Goal: Task Accomplishment & Management: Complete application form

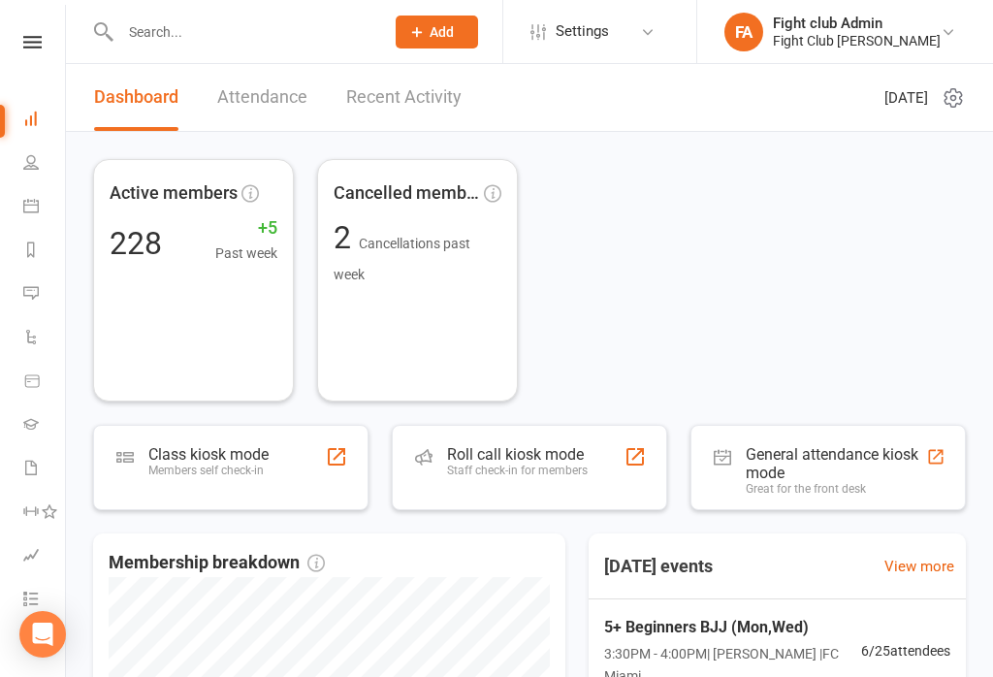
click at [191, 40] on input "text" at bounding box center [242, 31] width 256 height 27
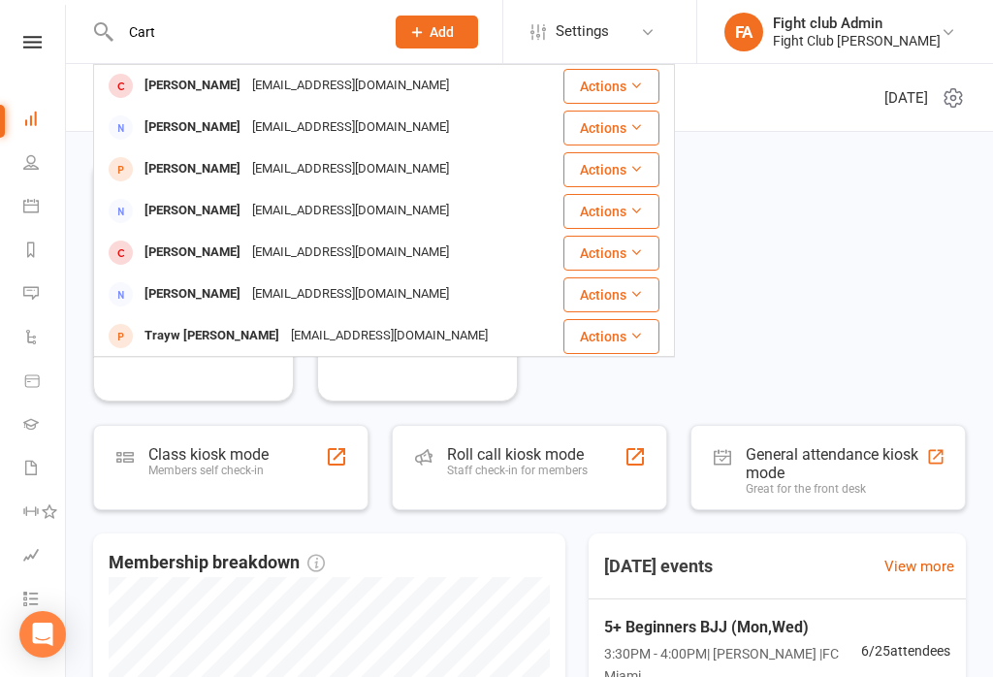
type input "Cart"
click at [150, 171] on div "[PERSON_NAME]" at bounding box center [193, 169] width 108 height 28
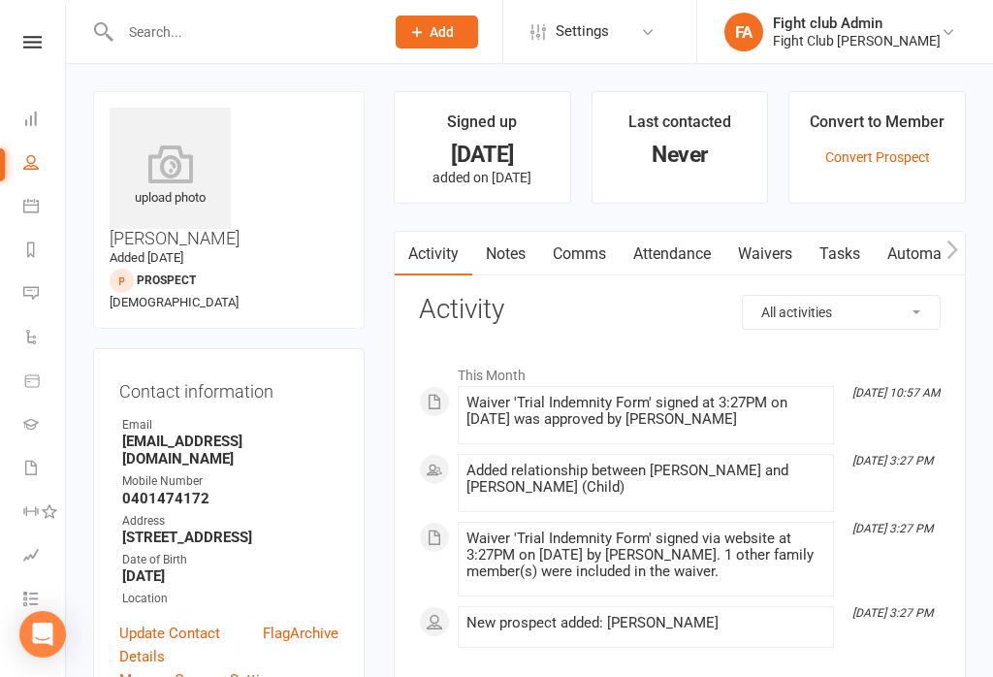
click at [782, 264] on link "Waivers" at bounding box center [765, 254] width 81 height 45
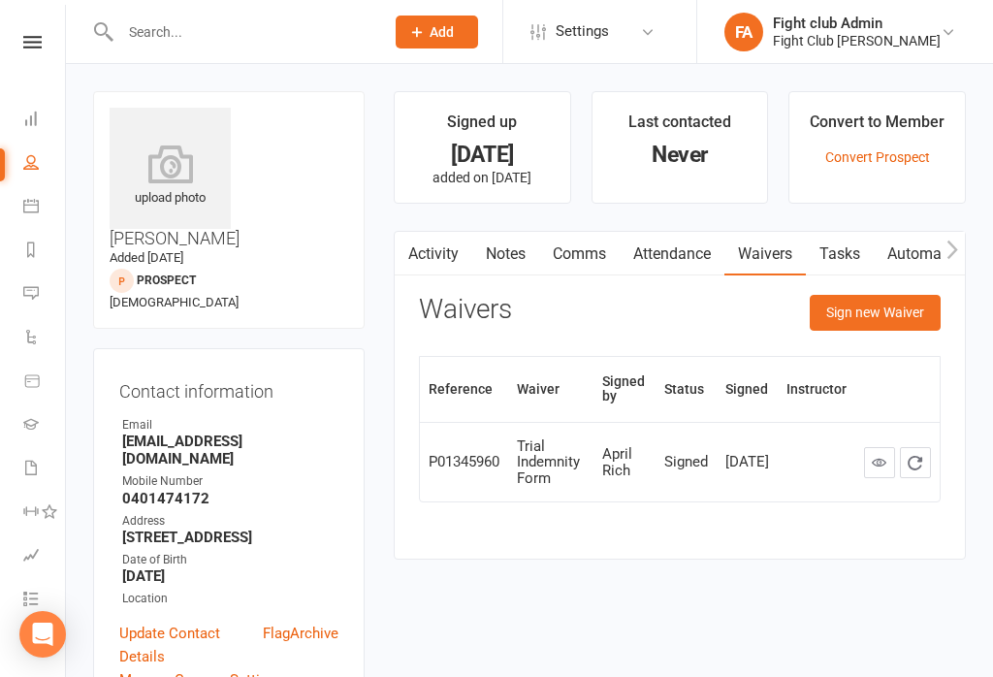
click at [875, 306] on button "Sign new Waiver" at bounding box center [875, 312] width 131 height 35
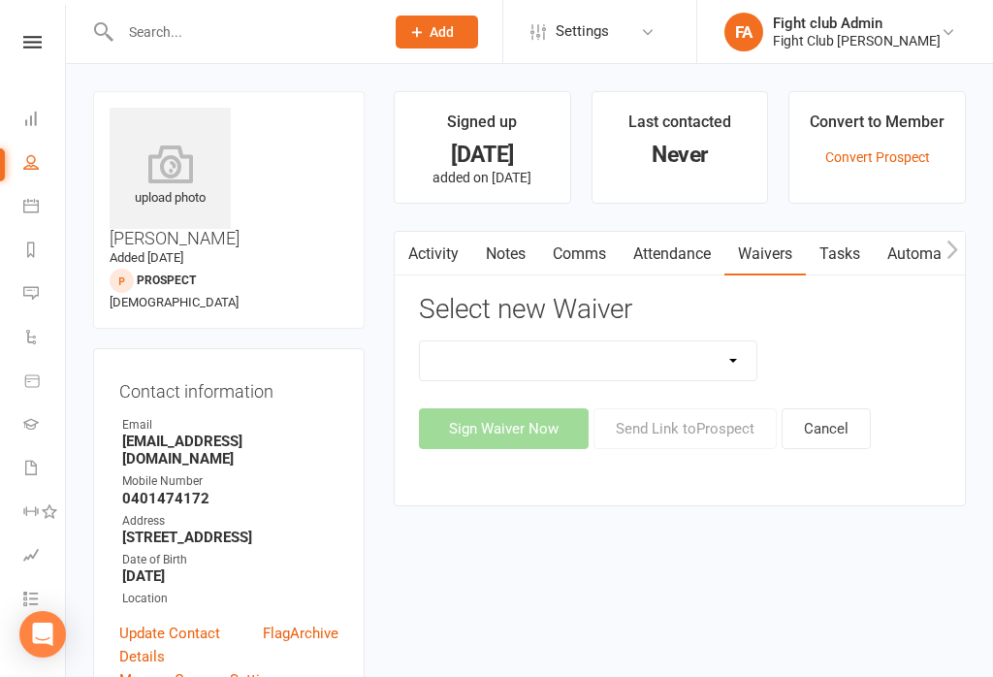
click at [704, 350] on select "Cash Membership Form Membership Enrolment Form Trial Indemnity Form Update of p…" at bounding box center [588, 360] width 337 height 39
select select "1564"
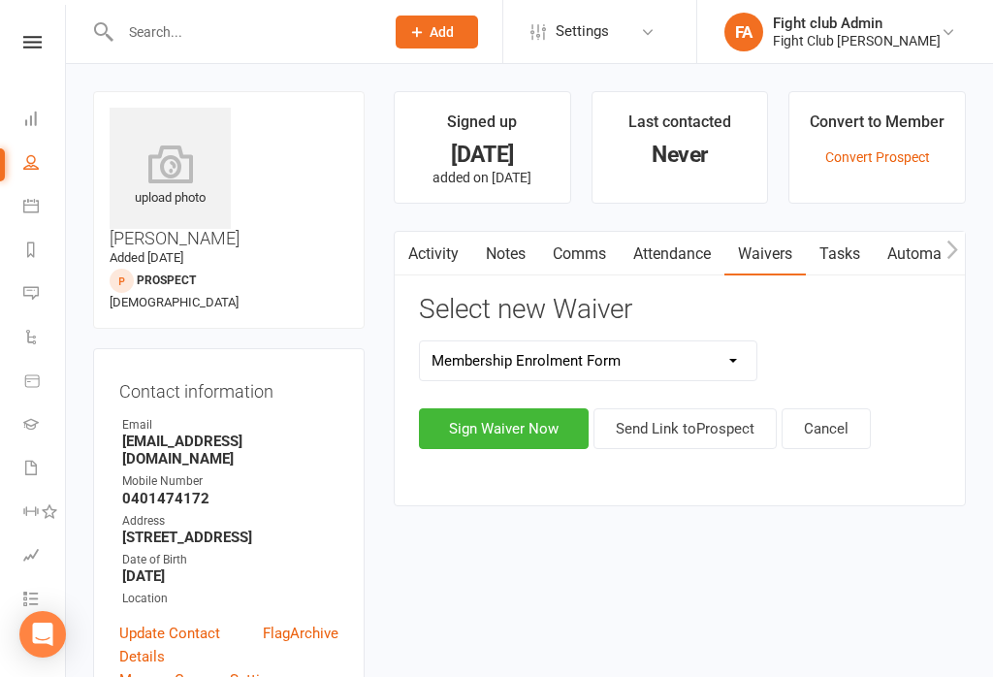
click at [544, 418] on button "Sign Waiver Now" at bounding box center [504, 428] width 170 height 41
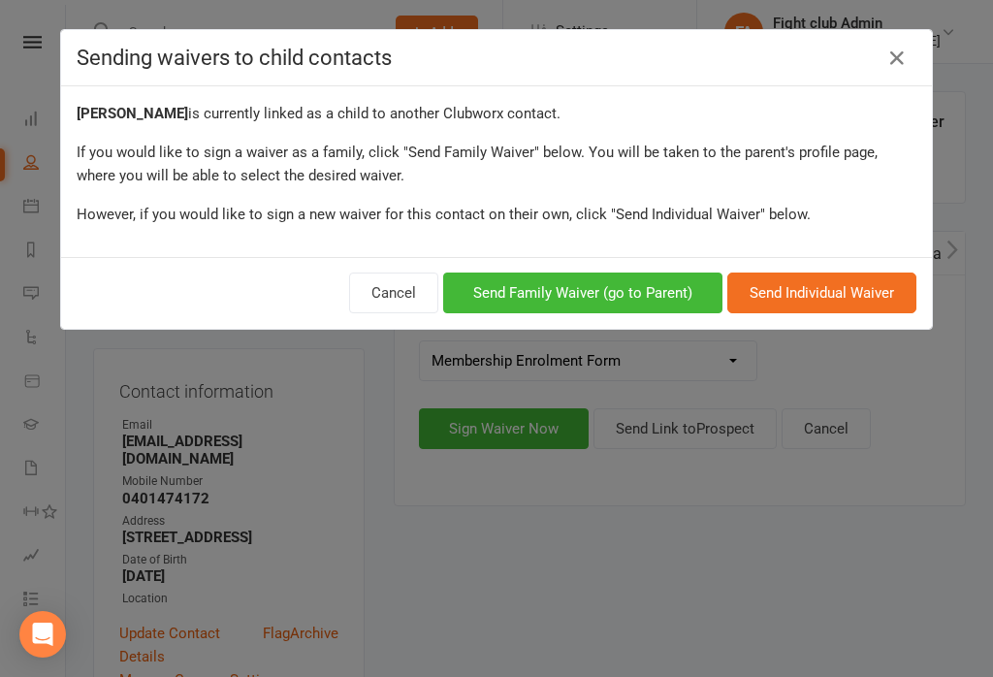
click at [646, 290] on button "Send Family Waiver (go to Parent)" at bounding box center [582, 293] width 279 height 41
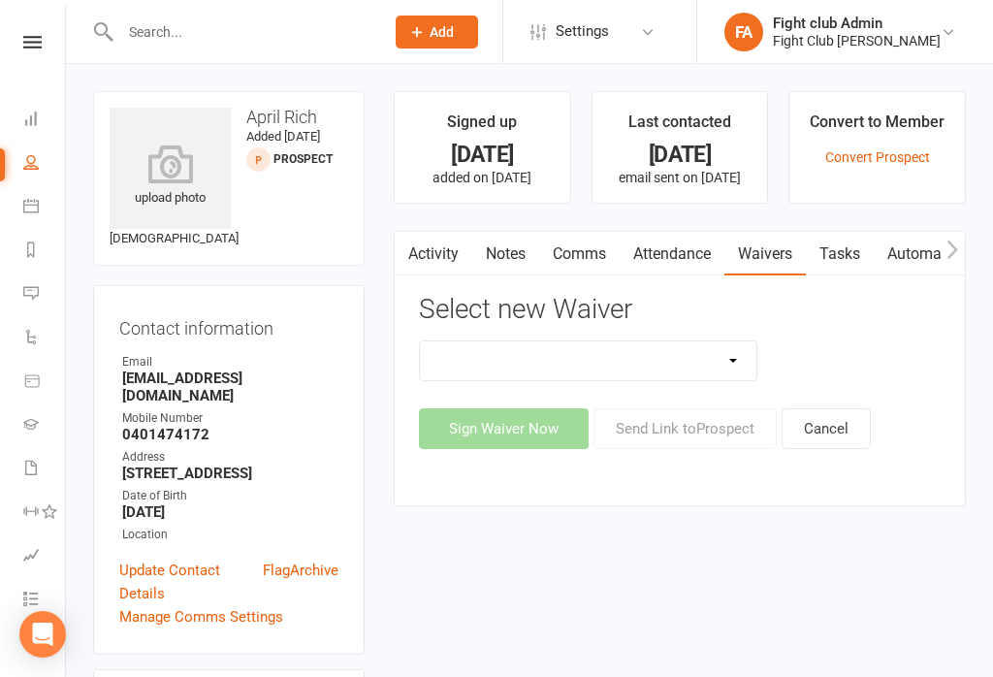
click at [693, 358] on select "Cash Membership Form Membership Enrolment Form Trial Indemnity Form Update of p…" at bounding box center [588, 360] width 337 height 39
select select "1564"
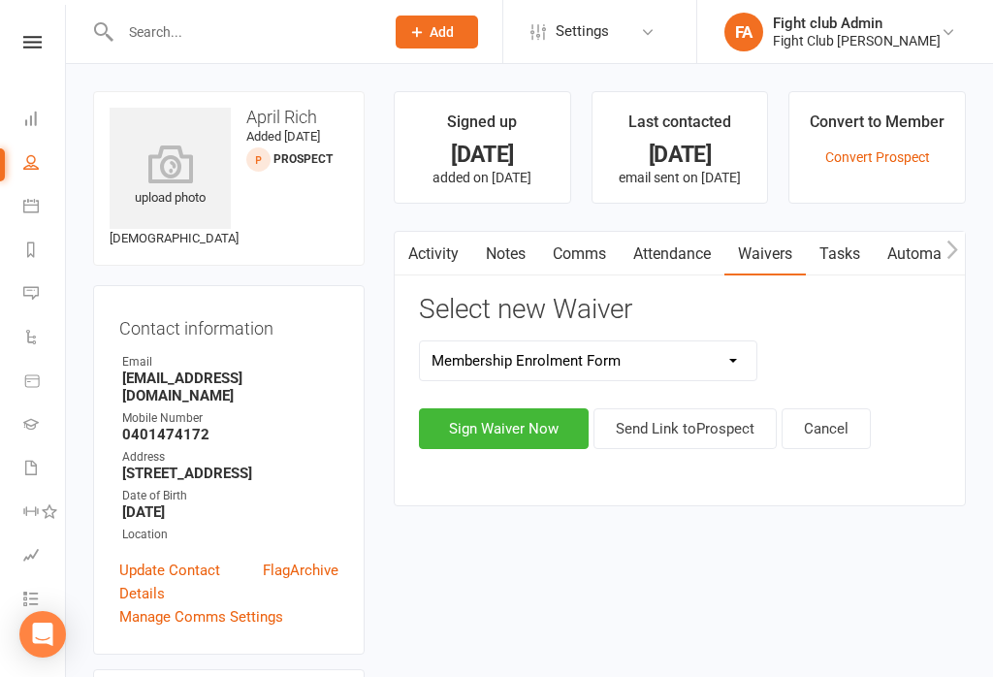
click at [543, 428] on button "Sign Waiver Now" at bounding box center [504, 428] width 170 height 41
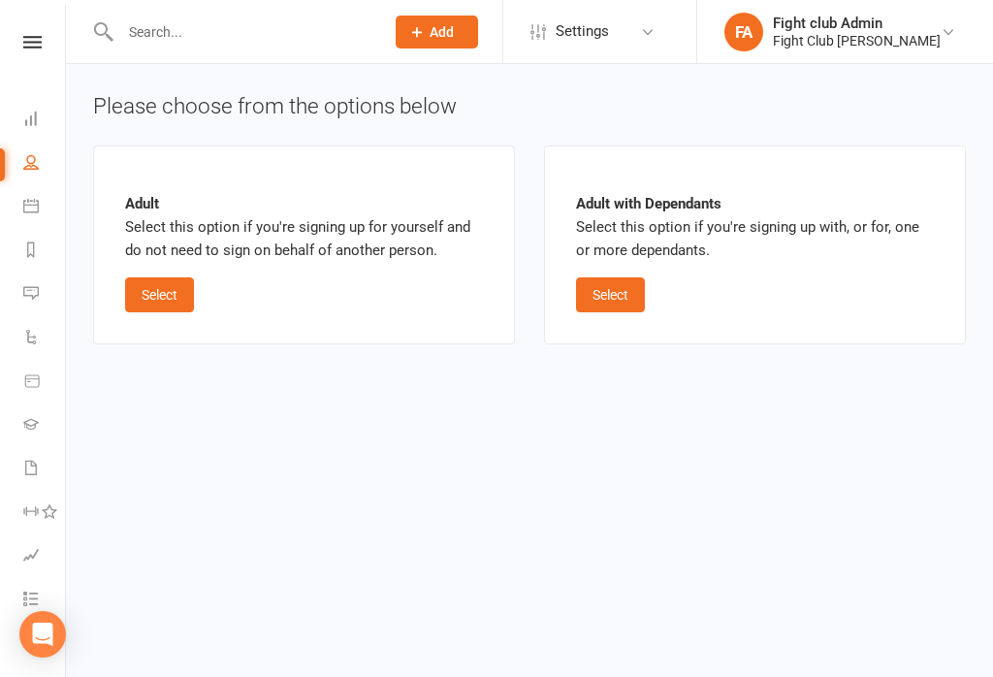
click at [617, 288] on button "Select" at bounding box center [610, 294] width 69 height 35
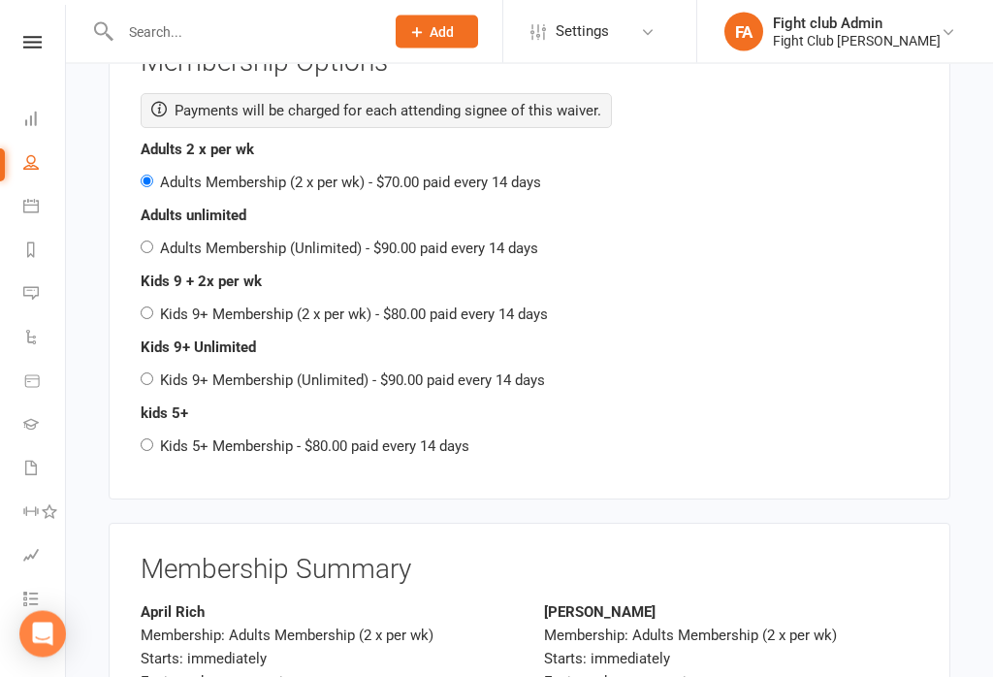
click at [144, 439] on input "Kids 5+ Membership - $80.00 paid every 14 days" at bounding box center [147, 445] width 13 height 13
radio input "true"
radio input "false"
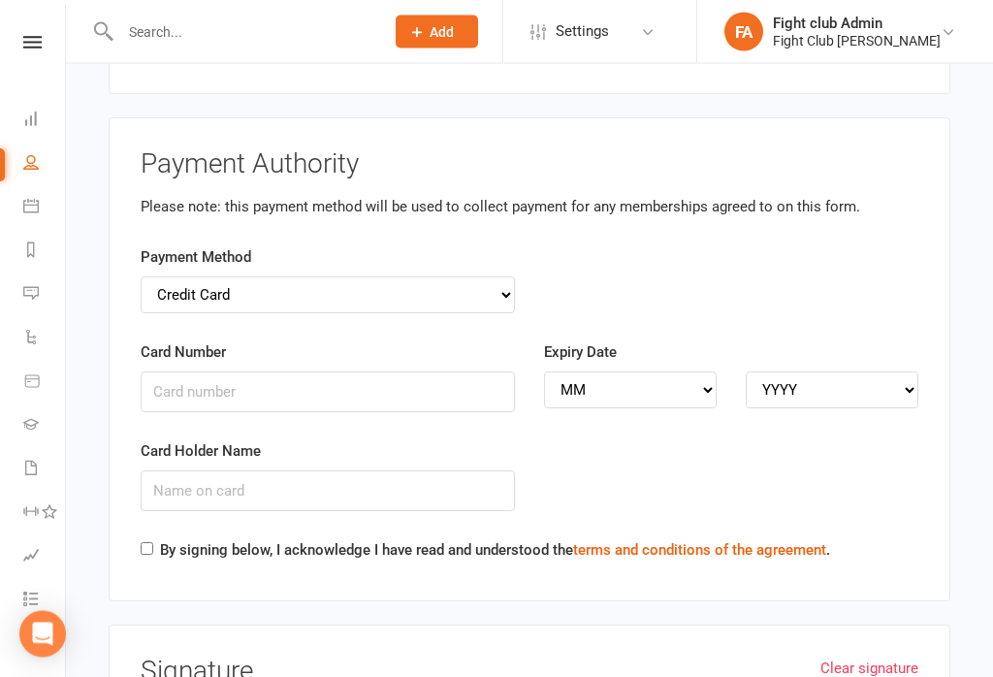
click at [179, 277] on select "Credit Card Bank Account" at bounding box center [328, 295] width 374 height 37
select select "bank_account"
click at [296, 371] on input "BSB" at bounding box center [328, 391] width 374 height 41
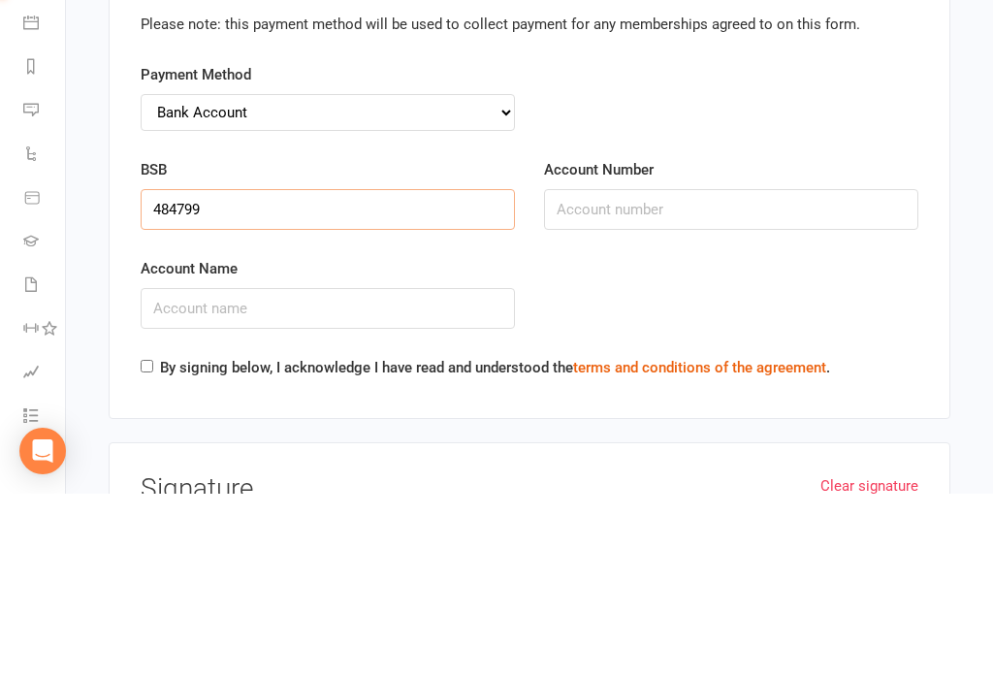
type input "484799"
click at [653, 372] on input "Account Number" at bounding box center [731, 392] width 374 height 41
type input "606572685"
click at [382, 471] on input "Account Name" at bounding box center [328, 491] width 374 height 41
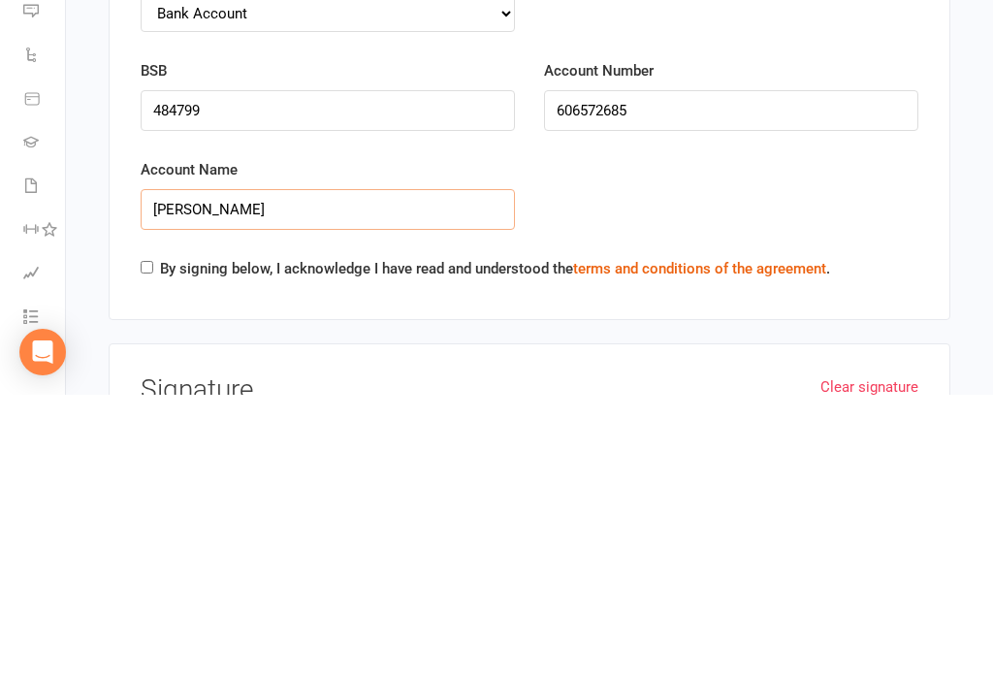
type input "Simon Cannon"
click at [144, 543] on input "By signing below, I acknowledge I have read and understood the terms and condit…" at bounding box center [147, 549] width 13 height 13
checkbox input "true"
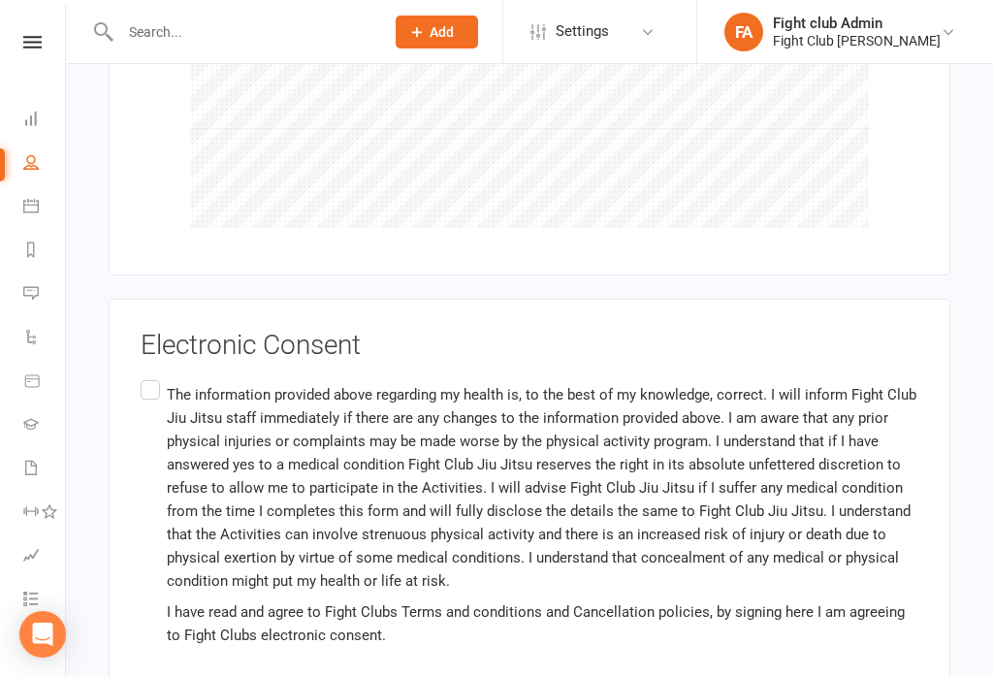
scroll to position [4796, 0]
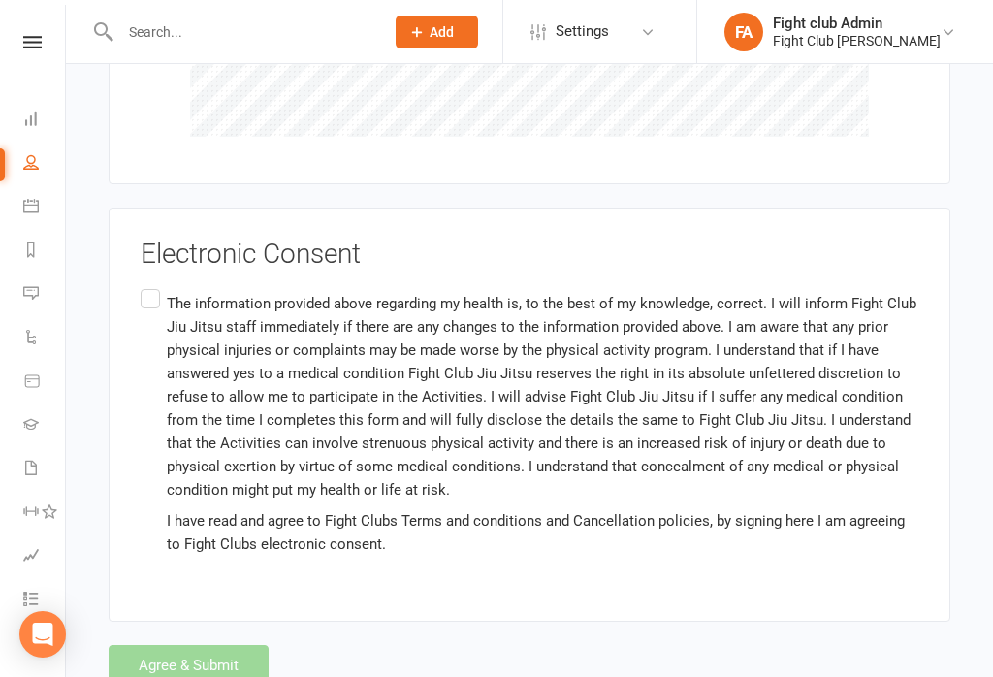
click at [145, 285] on label "The information provided above regarding my health is, to the best of my knowle…" at bounding box center [530, 424] width 778 height 278
click at [145, 285] on input "The information provided above regarding my health is, to the best of my knowle…" at bounding box center [147, 285] width 13 height 0
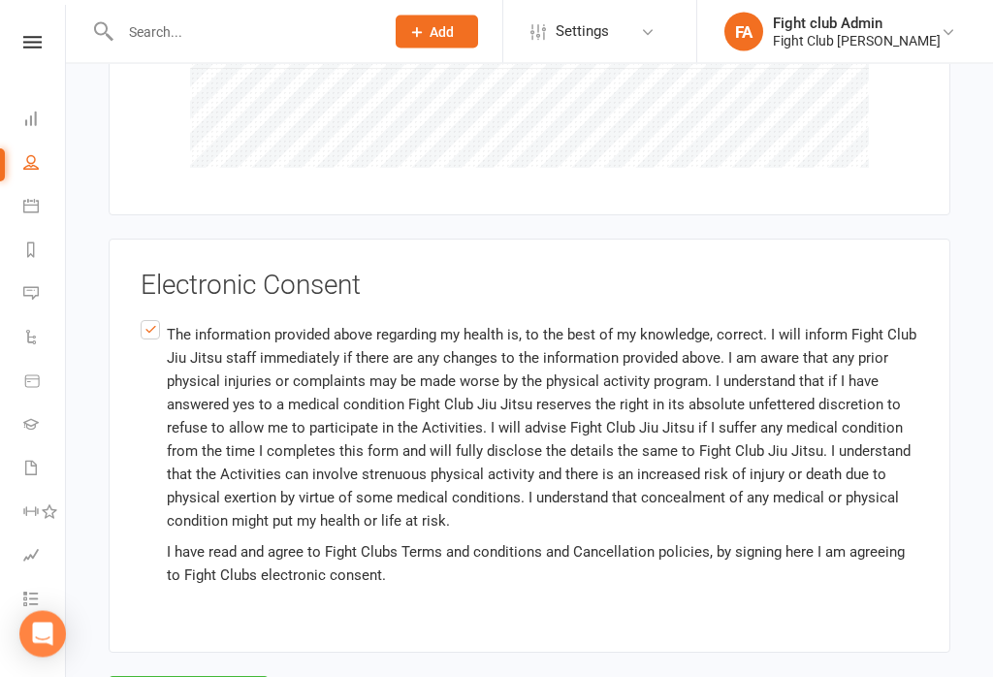
scroll to position [4826, 0]
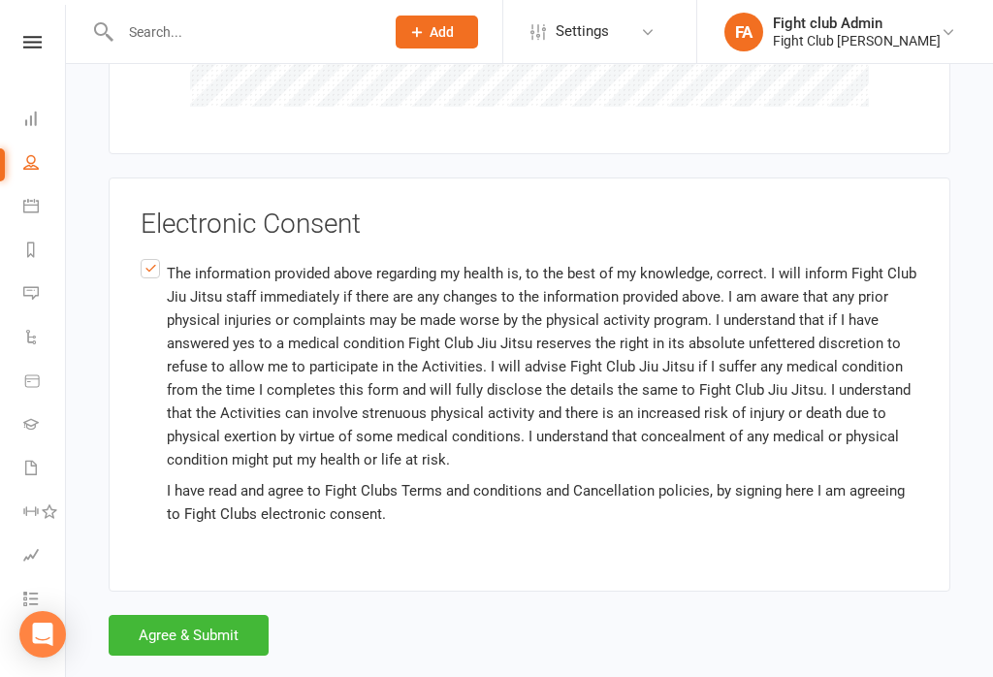
click at [224, 615] on button "Agree & Submit" at bounding box center [189, 635] width 160 height 41
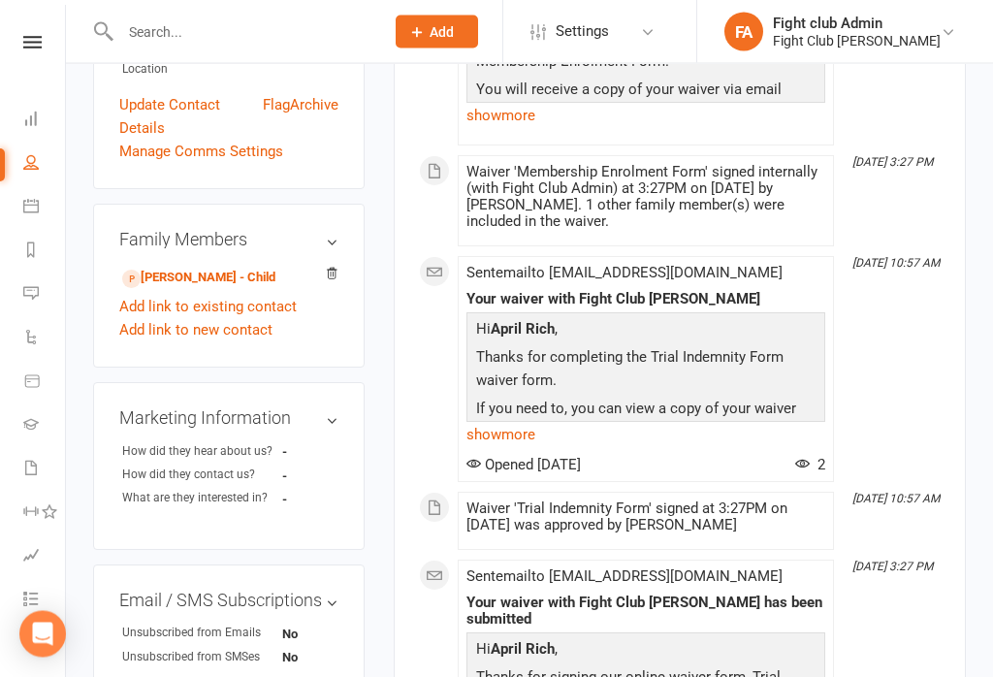
scroll to position [466, 0]
click at [240, 268] on link "Carter Cannon - Child" at bounding box center [198, 278] width 153 height 20
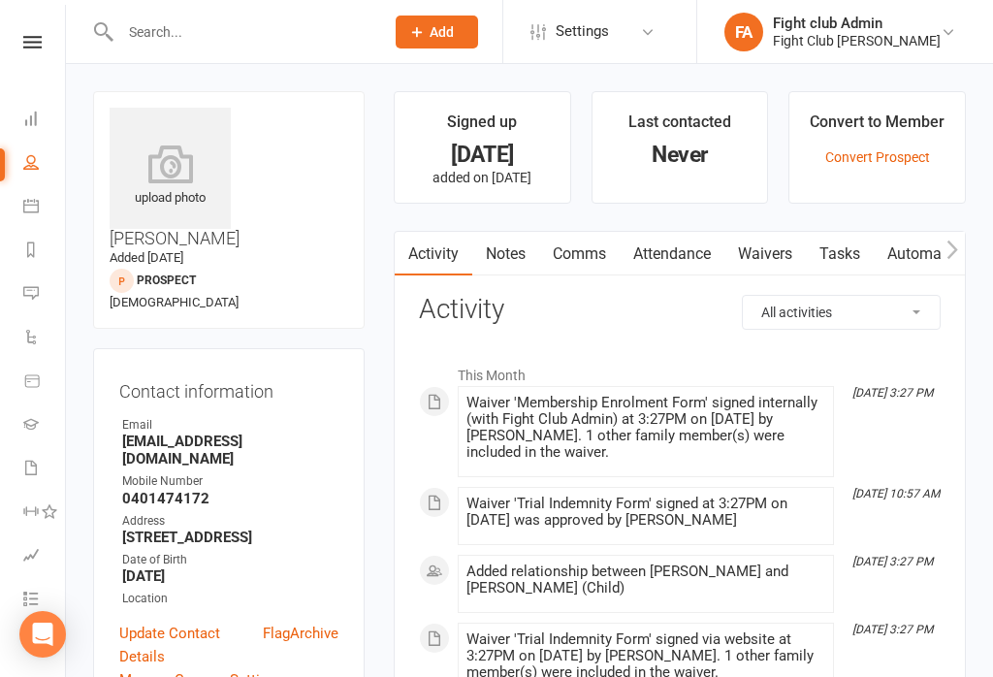
click at [148, 174] on icon at bounding box center [170, 164] width 121 height 39
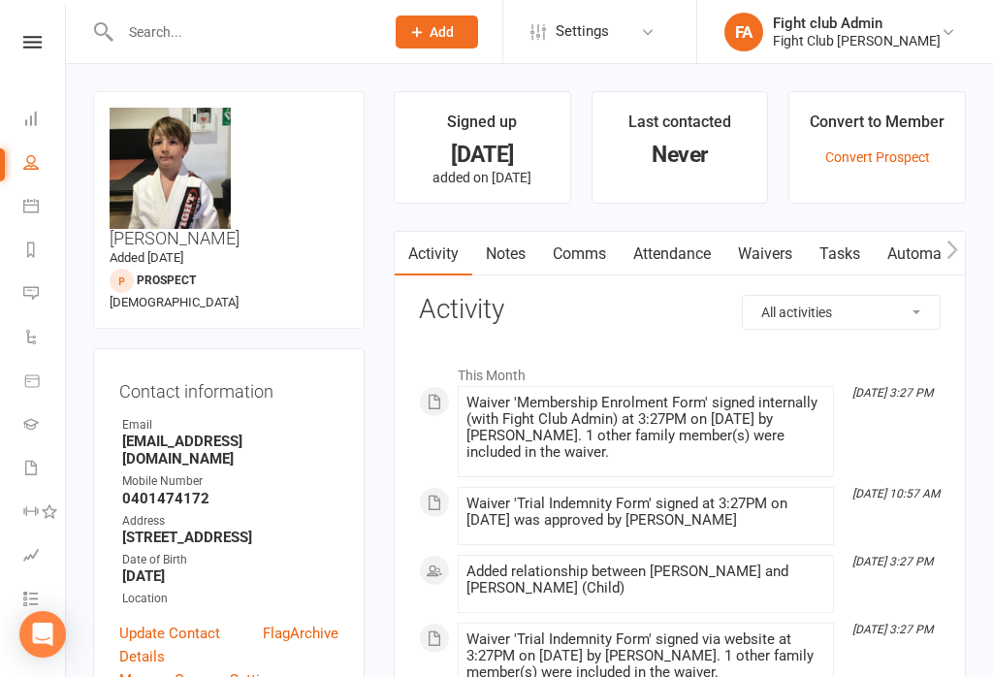
click at [38, 48] on icon at bounding box center [32, 42] width 18 height 13
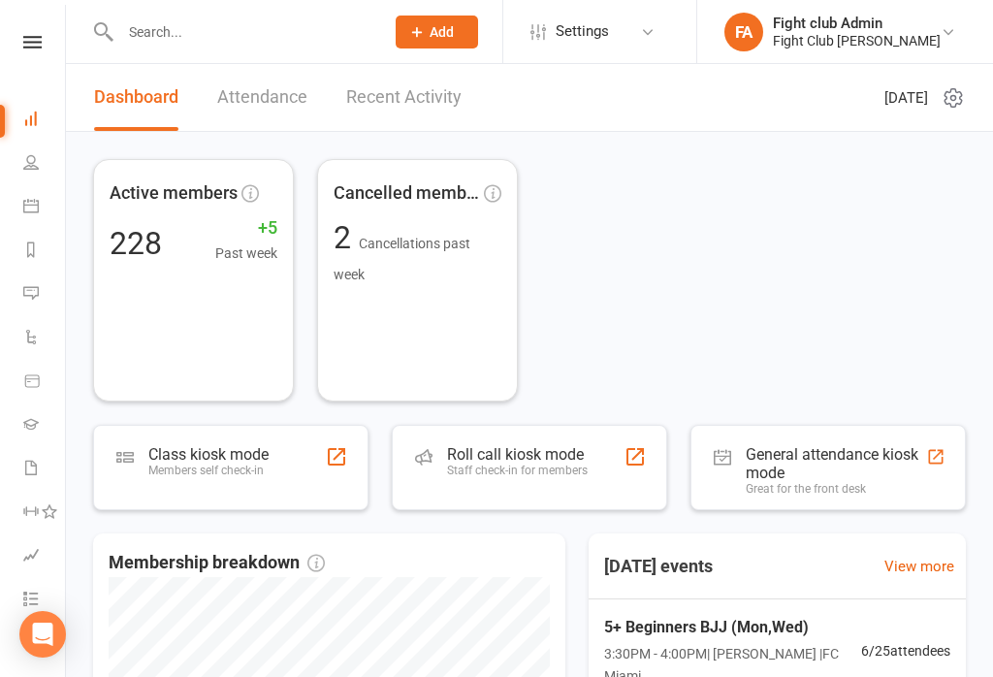
click at [559, 478] on div "Roll call kiosk mode Staff check-in for members" at bounding box center [517, 470] width 141 height 50
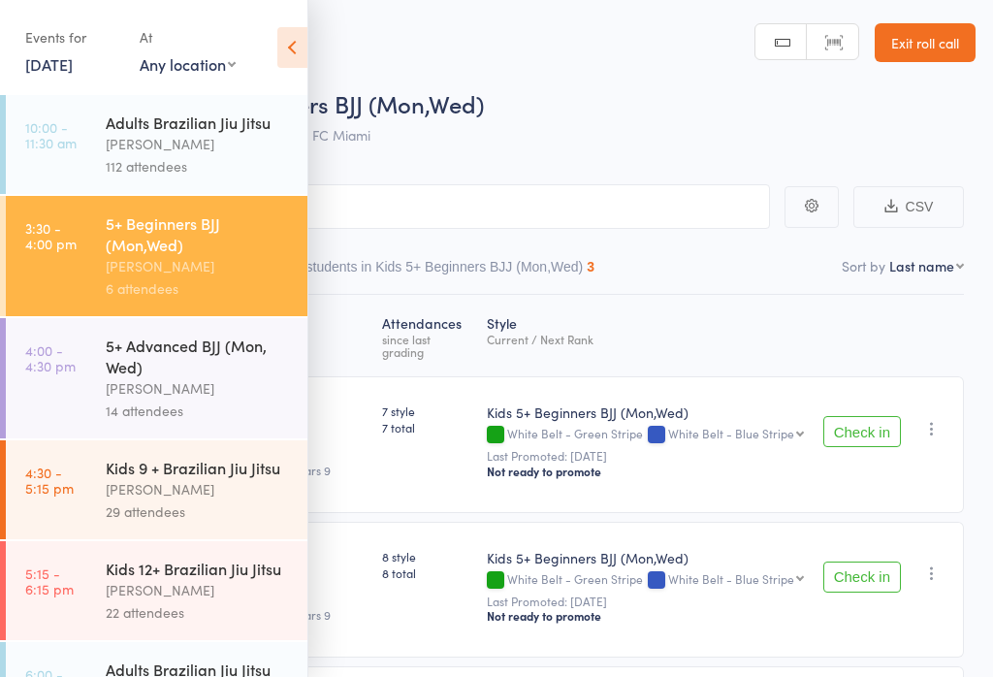
click at [306, 50] on icon at bounding box center [292, 47] width 30 height 41
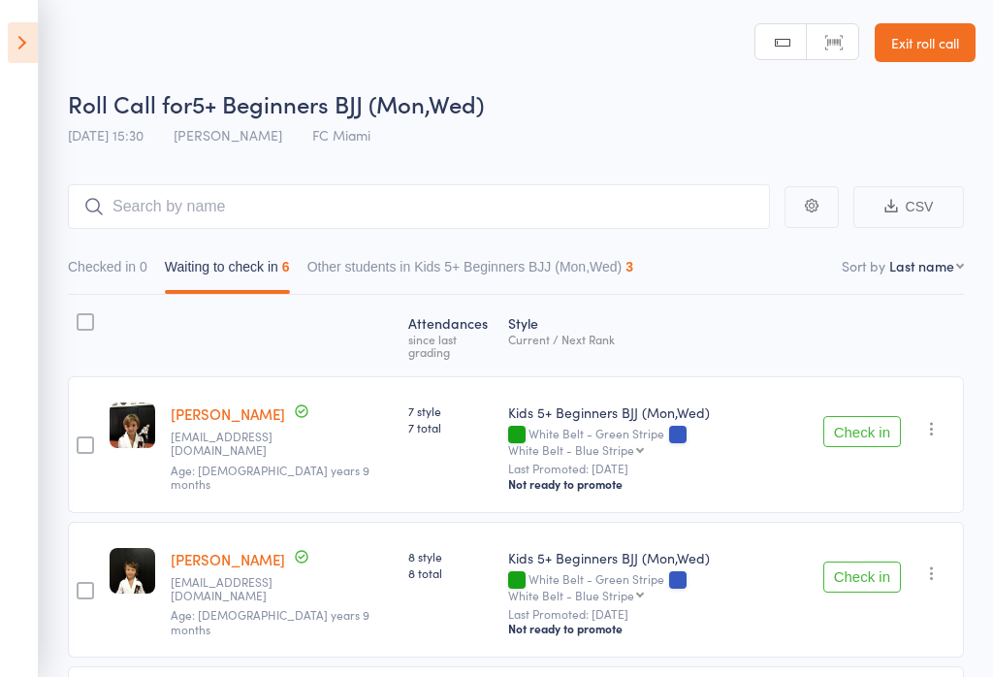
click at [604, 266] on button "Other students in Kids 5+ Beginners BJJ (Mon,Wed) 3" at bounding box center [470, 271] width 326 height 45
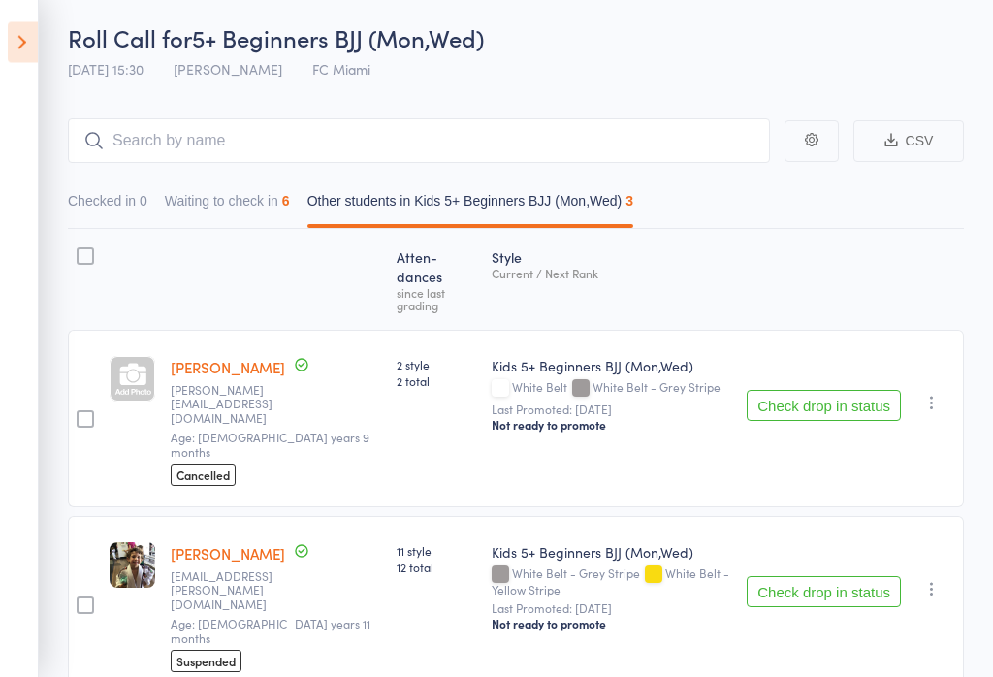
scroll to position [60, 0]
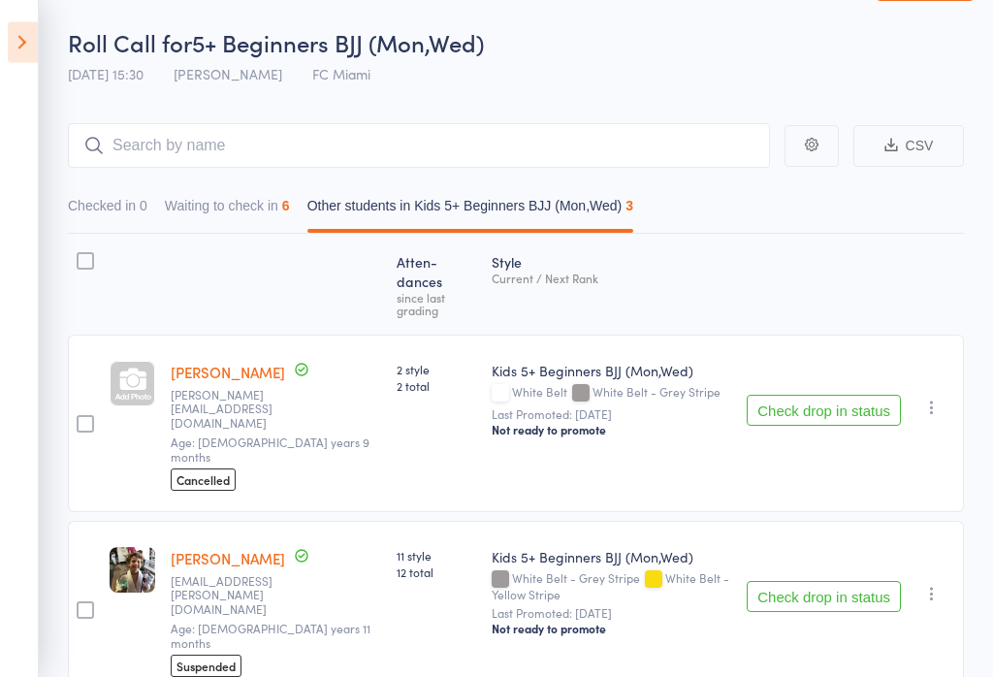
click at [269, 212] on button "Waiting to check in 6" at bounding box center [227, 211] width 125 height 45
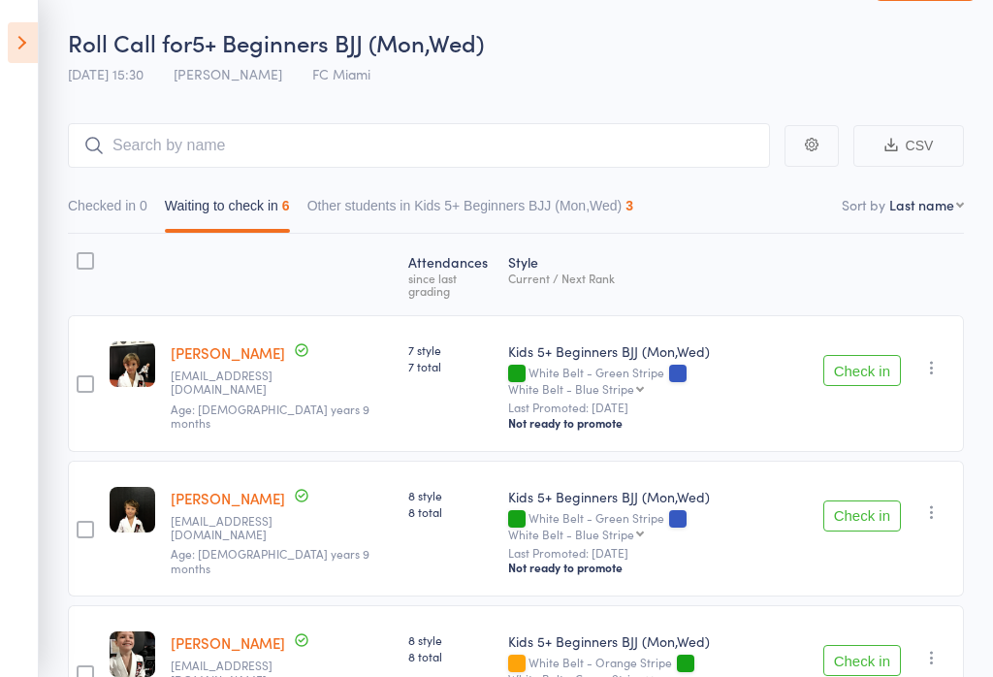
click at [871, 500] on button "Check in" at bounding box center [862, 515] width 78 height 31
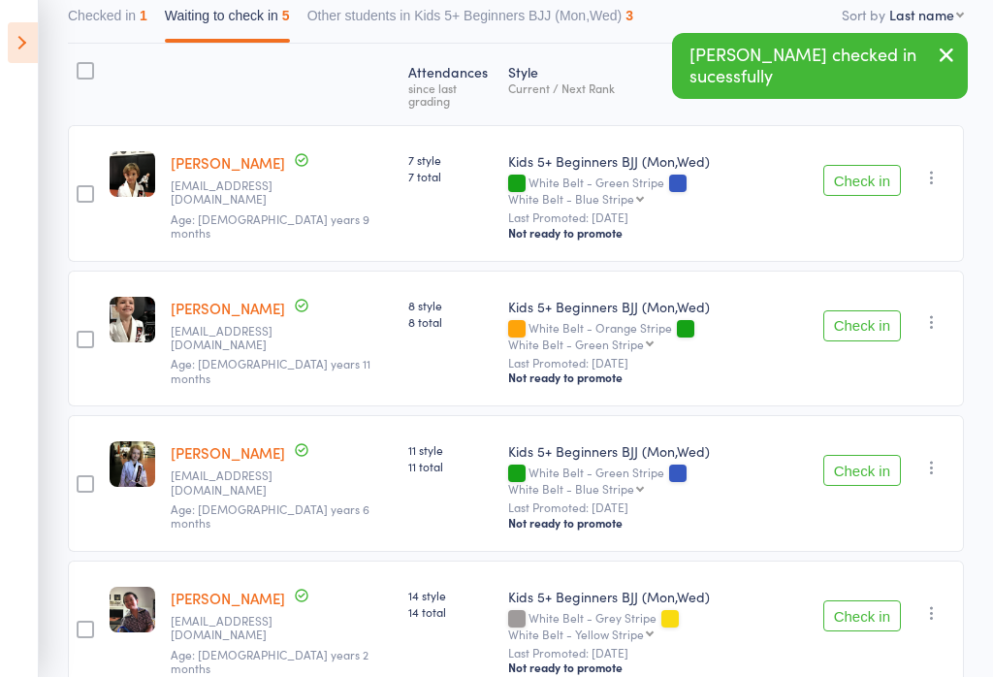
scroll to position [250, 0]
click at [876, 456] on button "Check in" at bounding box center [862, 471] width 78 height 31
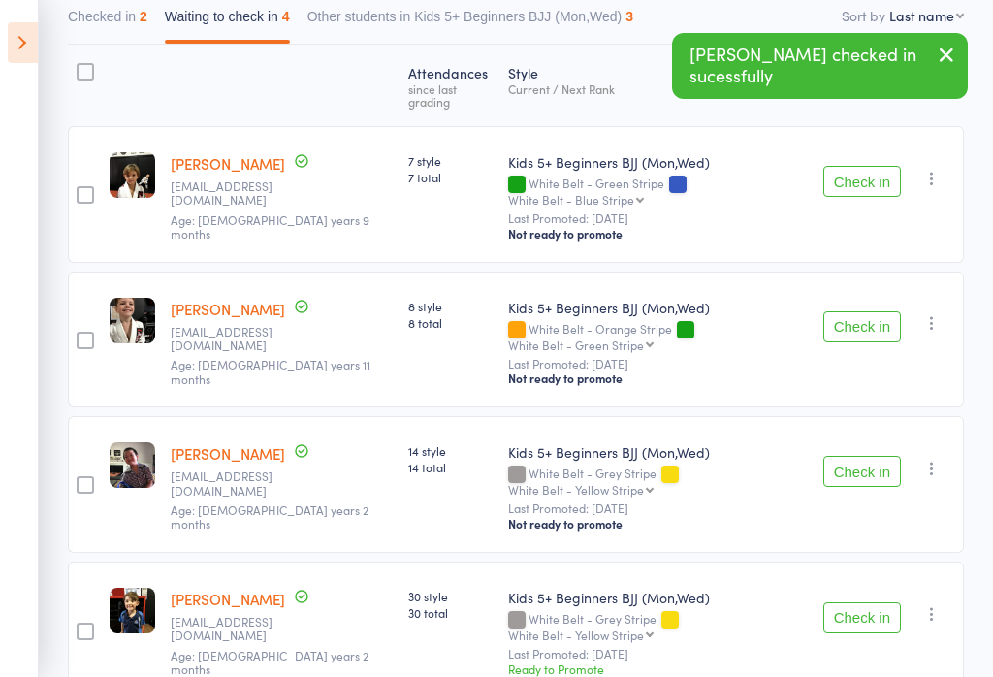
click at [865, 456] on button "Check in" at bounding box center [862, 471] width 78 height 31
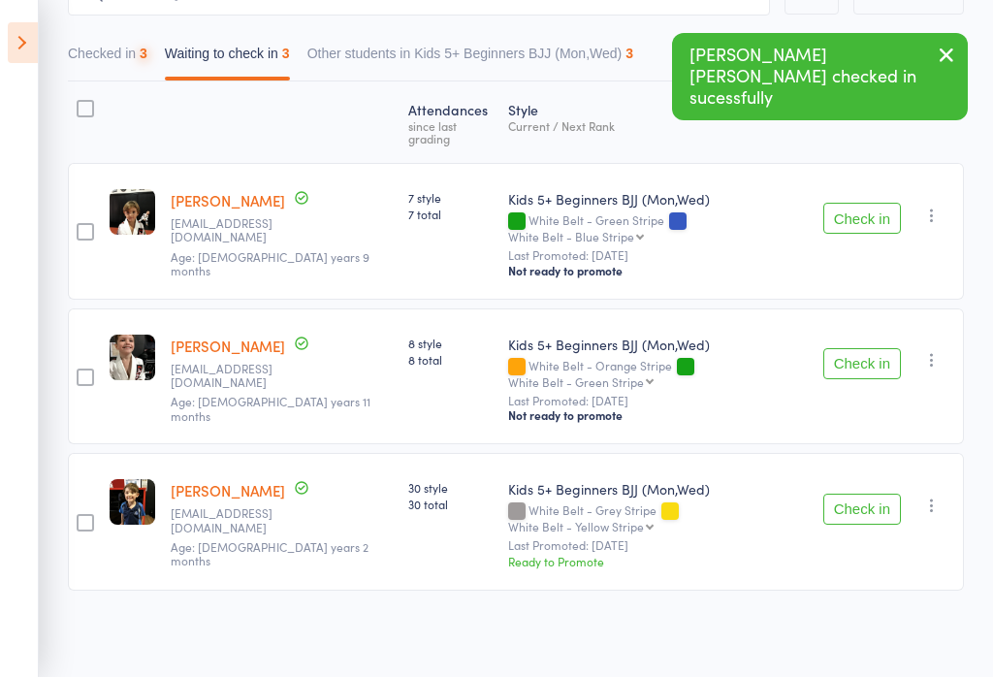
scroll to position [137, 0]
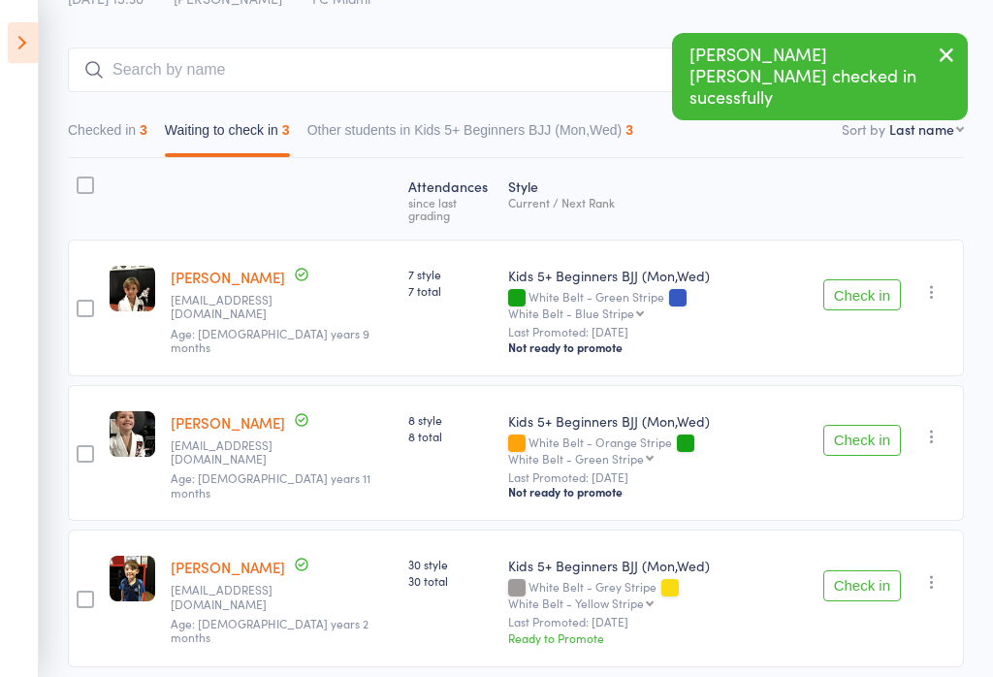
click at [872, 570] on button "Check in" at bounding box center [862, 585] width 78 height 31
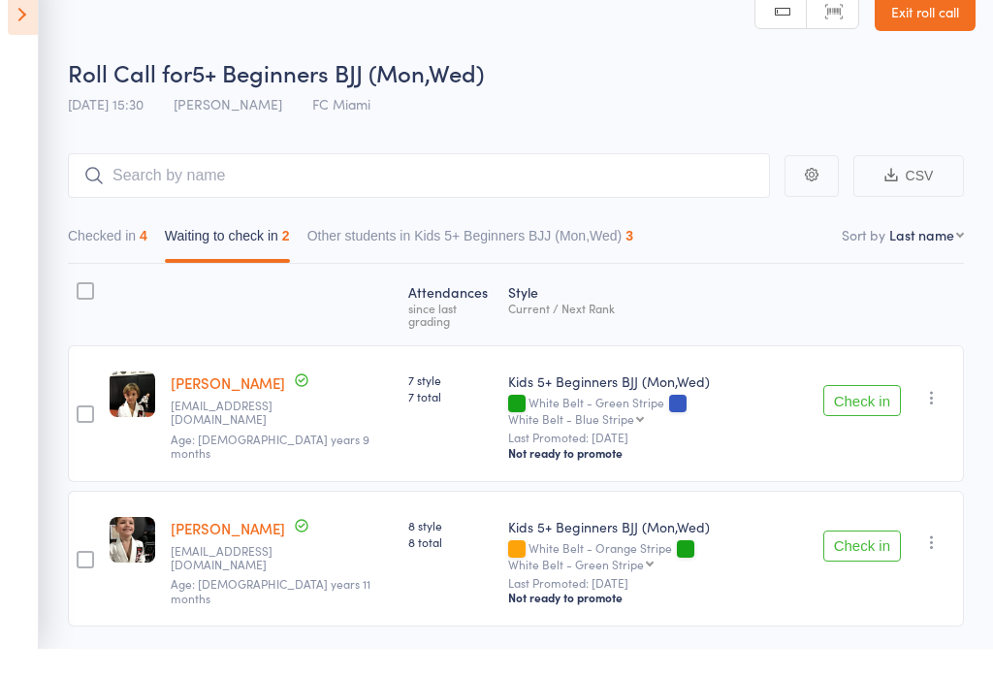
scroll to position [33, 0]
